Goal: Task Accomplishment & Management: Manage account settings

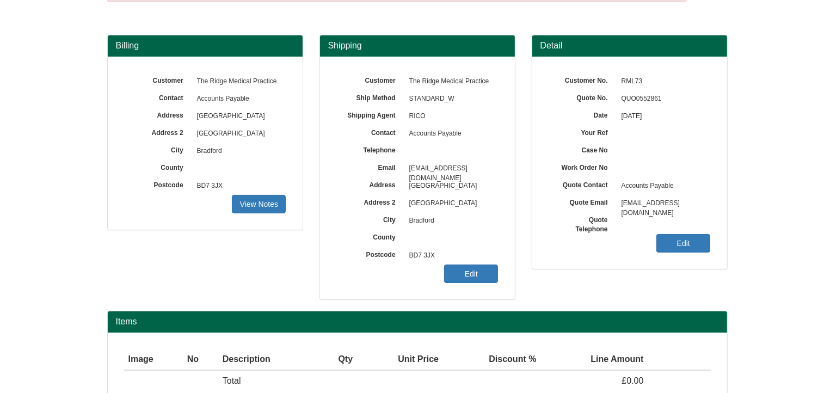
scroll to position [135, 0]
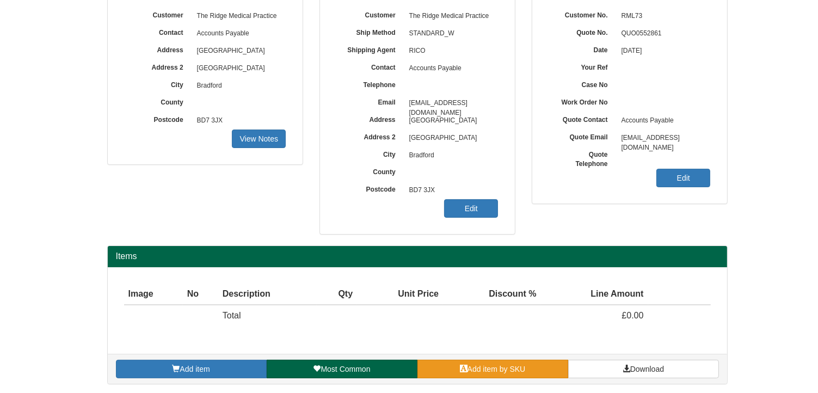
click at [496, 369] on span "Add item by SKU" at bounding box center [496, 368] width 58 height 9
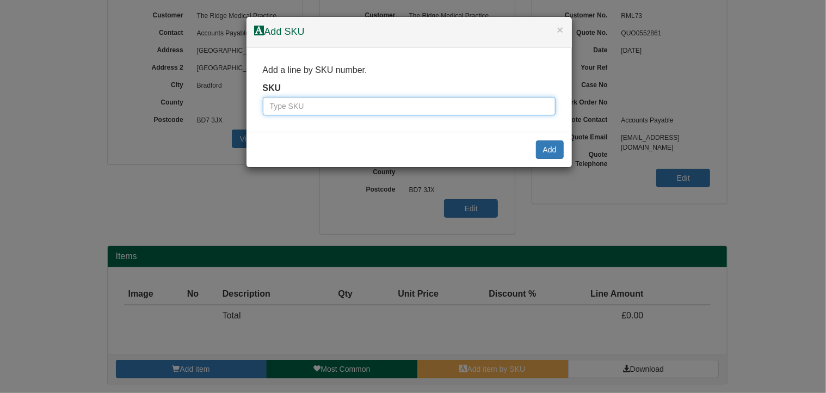
paste input "9810006BLA"
type input "9810006BLA"
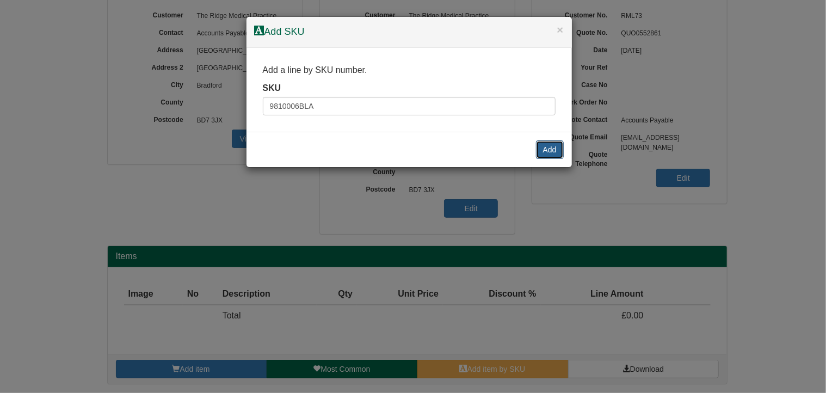
click at [546, 147] on button "Add" at bounding box center [550, 149] width 28 height 18
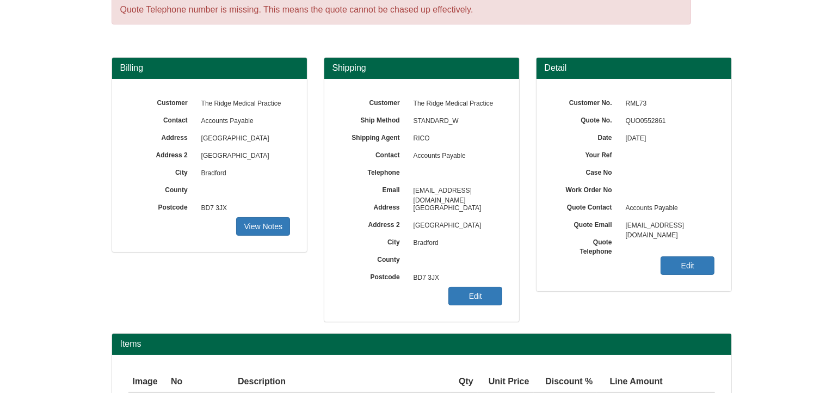
scroll to position [46, 0]
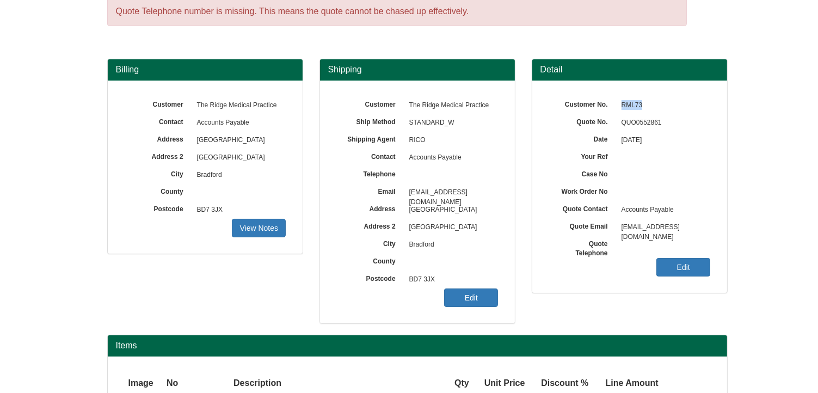
drag, startPoint x: 620, startPoint y: 102, endPoint x: 642, endPoint y: 105, distance: 22.5
click at [642, 105] on span "RML73" at bounding box center [663, 105] width 95 height 17
copy span "RML73"
click at [463, 300] on link "Edit" at bounding box center [471, 297] width 54 height 18
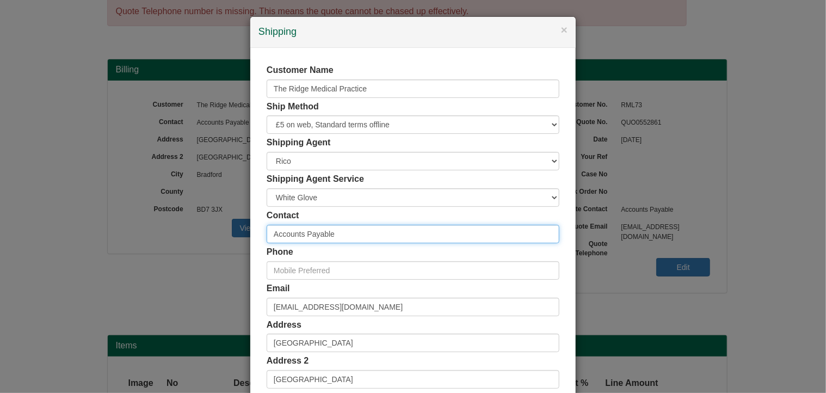
drag, startPoint x: 259, startPoint y: 231, endPoint x: 207, endPoint y: 232, distance: 51.7
click at [207, 232] on div "× Shipping Customer Name The Ridge Medical Practice Ship Method Free of Charge …" at bounding box center [413, 196] width 826 height 393
paste input "Donna Carter"
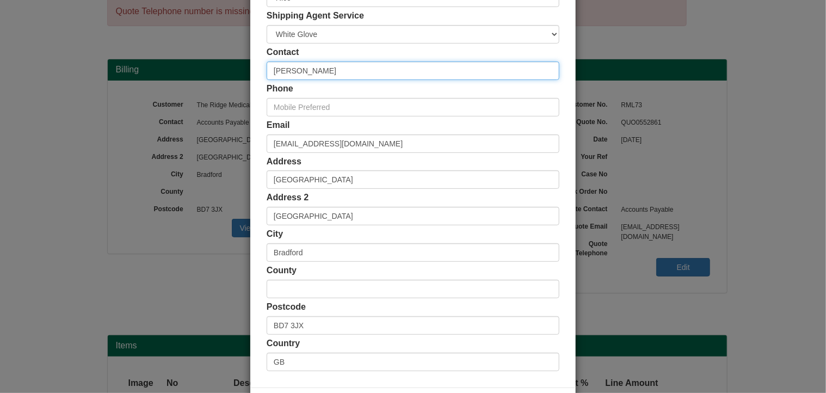
type input "Donna Carter"
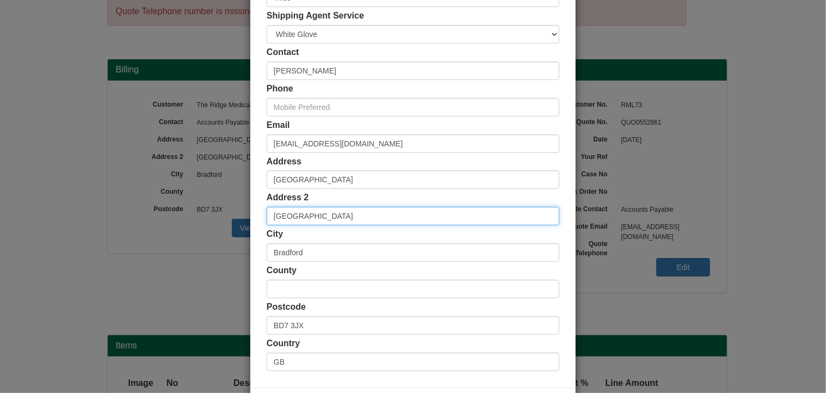
click at [270, 216] on input "Cousen Road" at bounding box center [413, 216] width 293 height 18
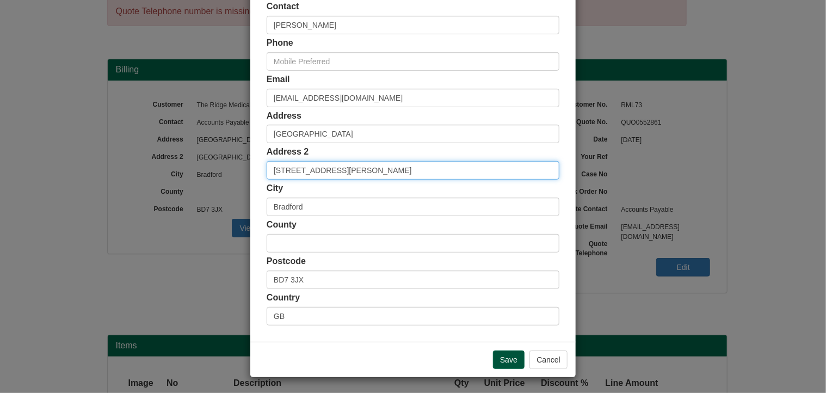
type input "20 Ridings Way, Cousen Road"
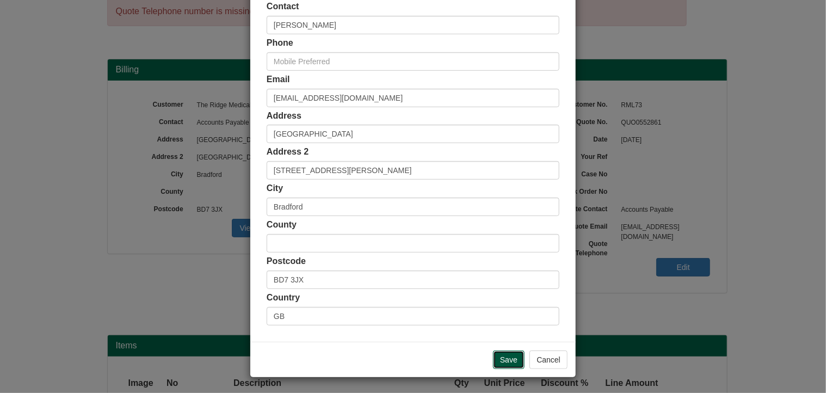
click at [504, 357] on input "Save" at bounding box center [509, 359] width 32 height 18
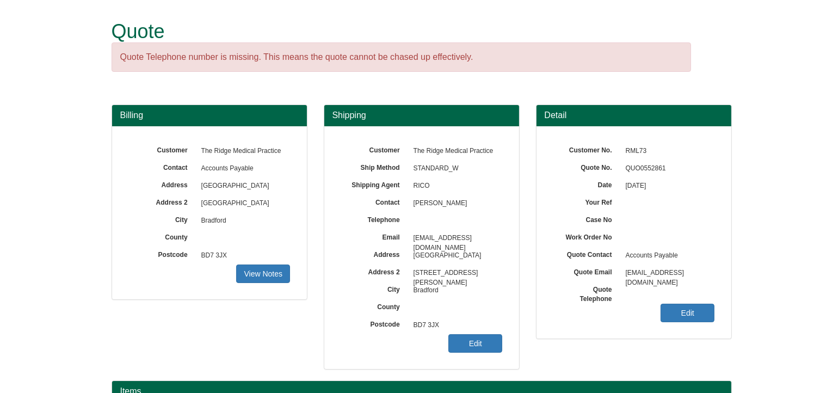
scroll to position [272, 0]
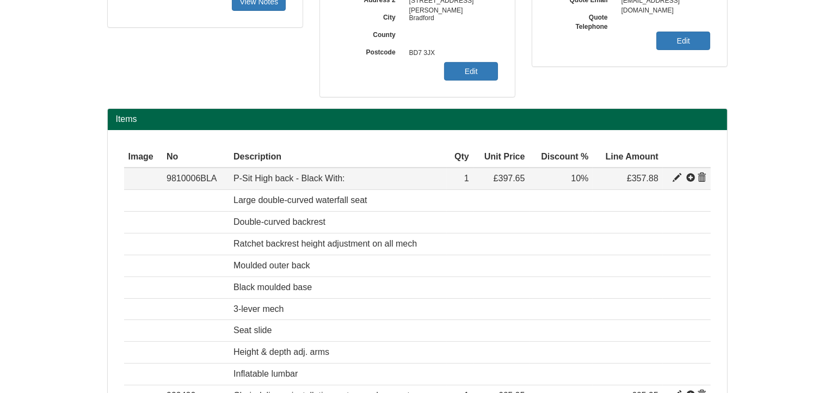
click at [676, 177] on span at bounding box center [676, 178] width 9 height 9
type input "P-Sit High back - Black With:"
type input "Bondai FR Black 8033"
type input "143.88"
type input "397.65"
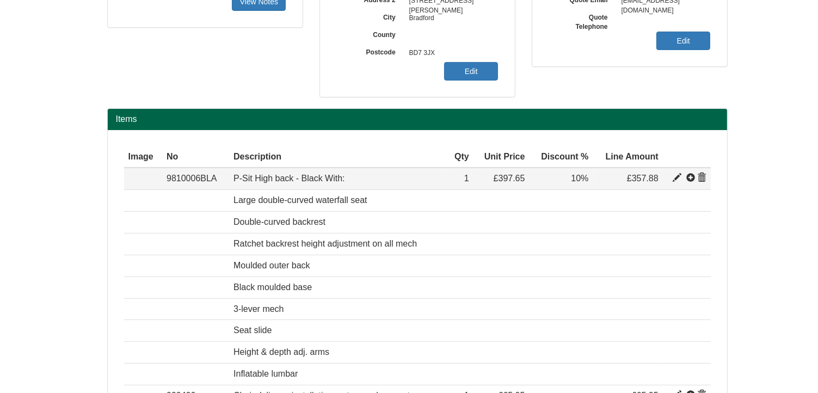
type input "397.65"
type input "1"
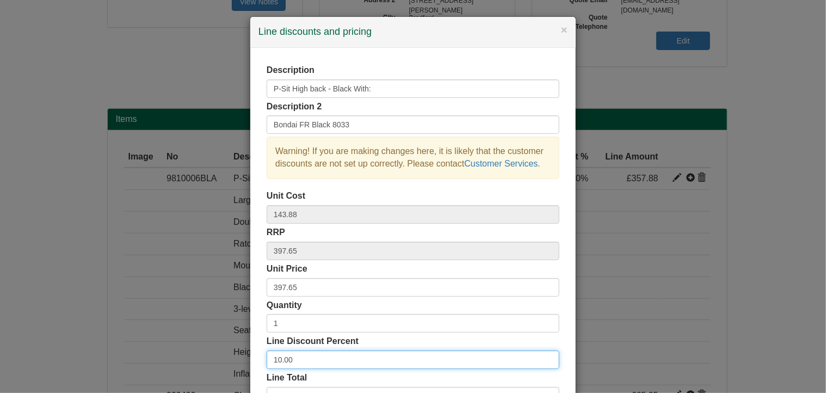
drag, startPoint x: 306, startPoint y: 357, endPoint x: 230, endPoint y: 351, distance: 76.4
click at [230, 351] on div "× Line discounts and pricing Description P-Sit High back - Black With: Descript…" at bounding box center [413, 196] width 826 height 393
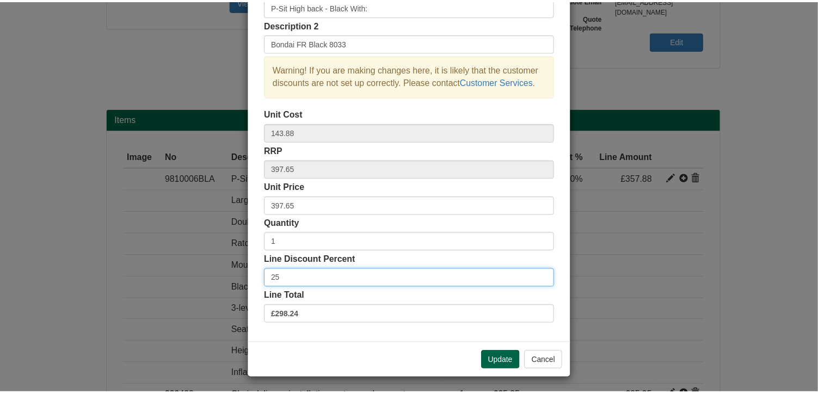
scroll to position [83, 0]
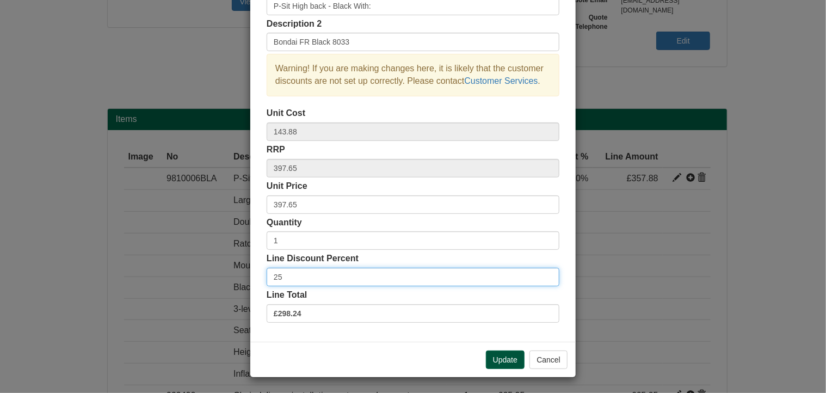
type input "25"
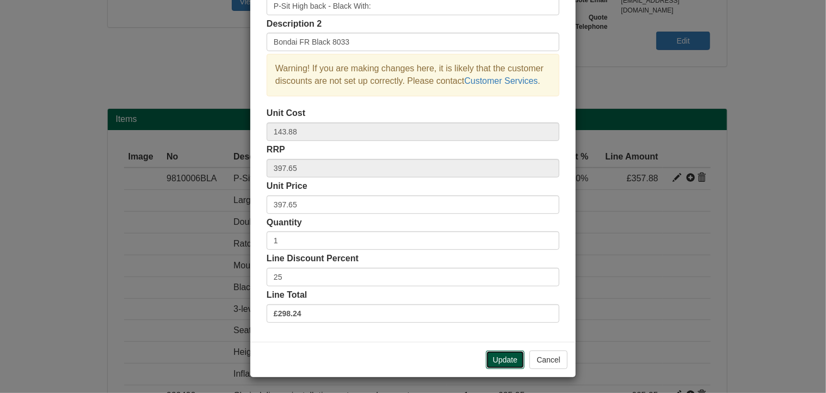
click at [507, 354] on button "Update" at bounding box center [505, 359] width 39 height 18
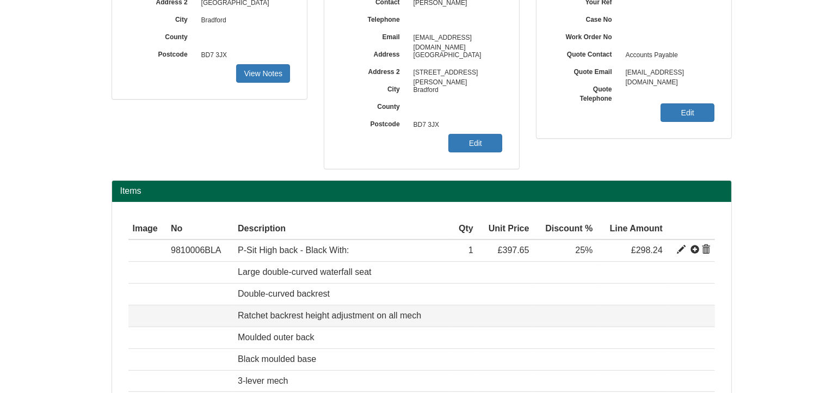
scroll to position [100, 0]
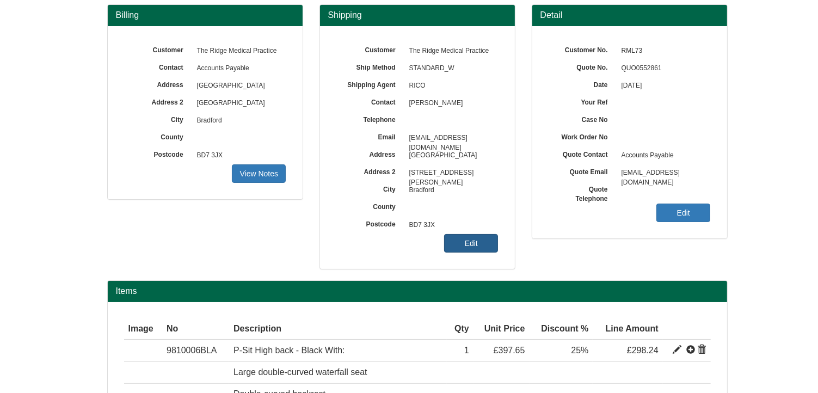
click at [466, 238] on link "Edit" at bounding box center [471, 243] width 54 height 18
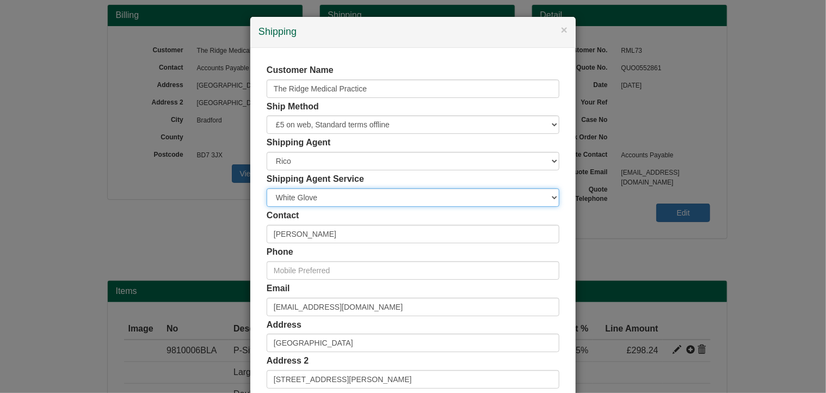
click at [308, 199] on select "Carrier White Glove" at bounding box center [413, 197] width 293 height 18
select select "CA-NEXTDAY"
click at [267, 188] on select "Carrier White Glove" at bounding box center [413, 197] width 293 height 18
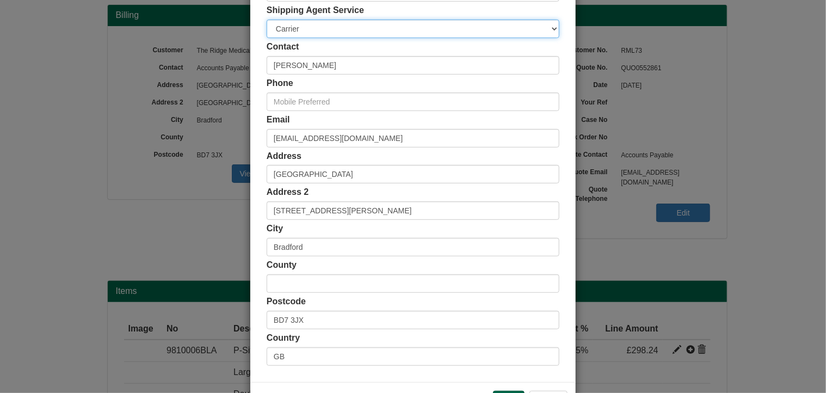
scroll to position [209, 0]
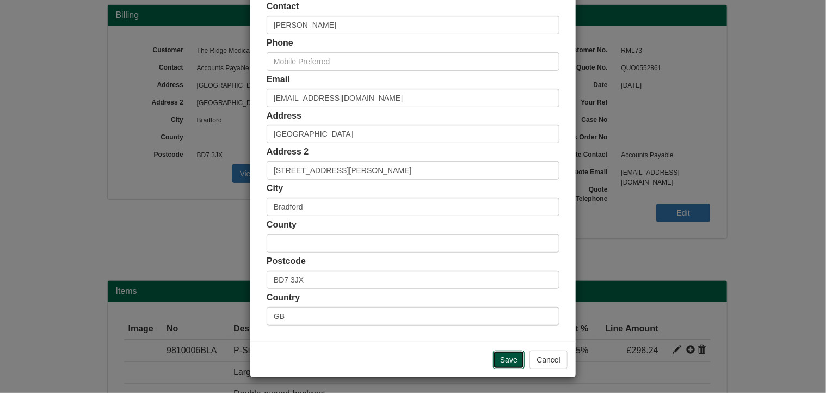
click at [503, 352] on input "Save" at bounding box center [509, 359] width 32 height 18
click at [502, 355] on input "Save" at bounding box center [509, 359] width 32 height 18
click at [507, 357] on input "Save" at bounding box center [509, 359] width 32 height 18
click at [505, 357] on input "Save" at bounding box center [509, 359] width 32 height 18
click at [505, 360] on input "Save" at bounding box center [509, 359] width 32 height 18
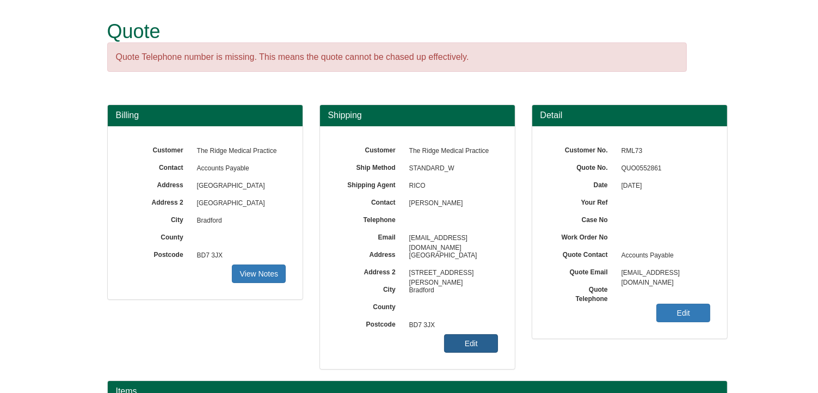
click at [469, 340] on link "Edit" at bounding box center [471, 343] width 54 height 18
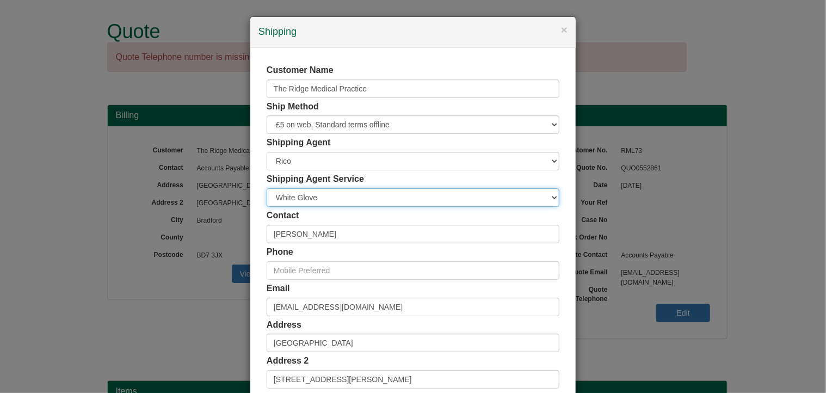
click at [283, 199] on select "Carrier White Glove" at bounding box center [413, 197] width 293 height 18
select select "CA-NEXTDAY"
click at [267, 188] on select "Carrier White Glove" at bounding box center [413, 197] width 293 height 18
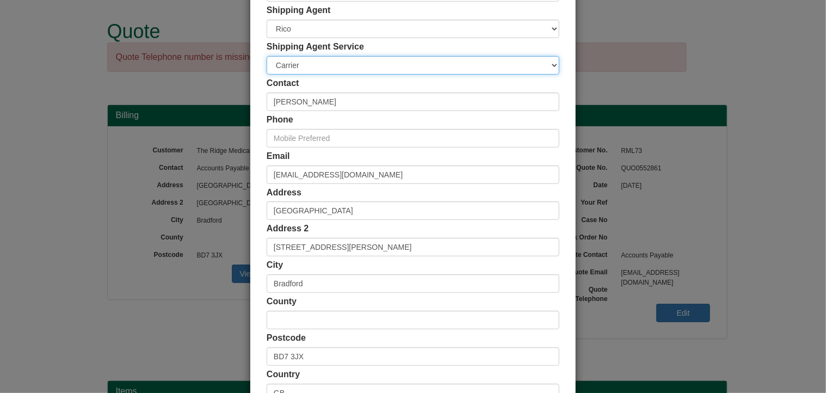
scroll to position [209, 0]
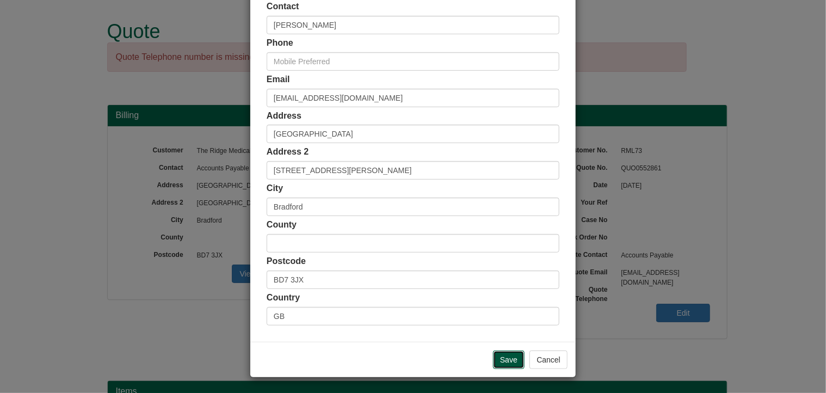
click at [514, 355] on input "Save" at bounding box center [509, 359] width 32 height 18
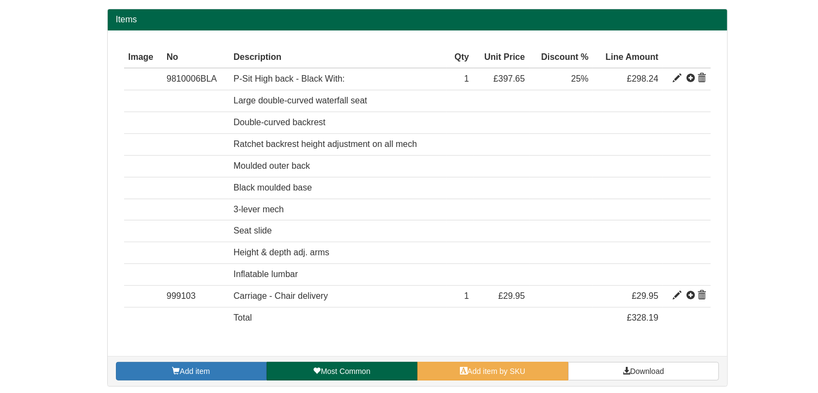
scroll to position [372, 0]
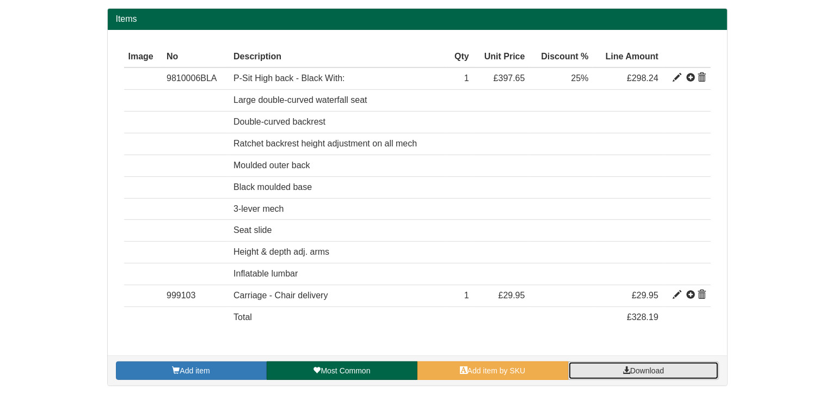
click at [651, 367] on span "Download" at bounding box center [647, 370] width 34 height 9
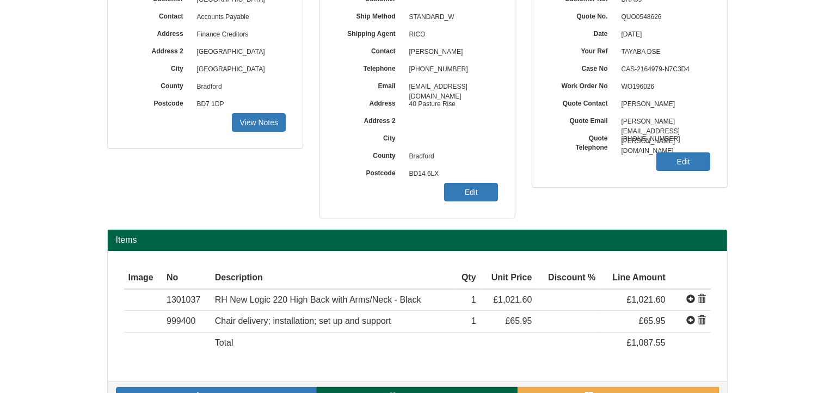
scroll to position [138, 0]
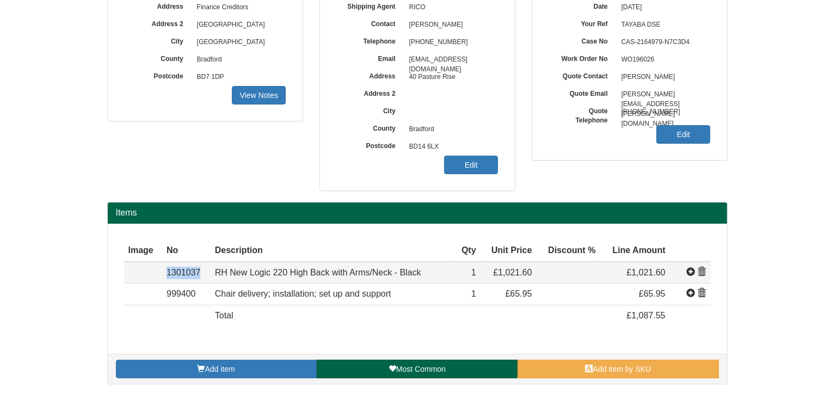
drag, startPoint x: 202, startPoint y: 273, endPoint x: 165, endPoint y: 269, distance: 37.7
click at [165, 269] on td "1301037" at bounding box center [186, 273] width 48 height 22
copy td "1301037"
